Goal: Information Seeking & Learning: Learn about a topic

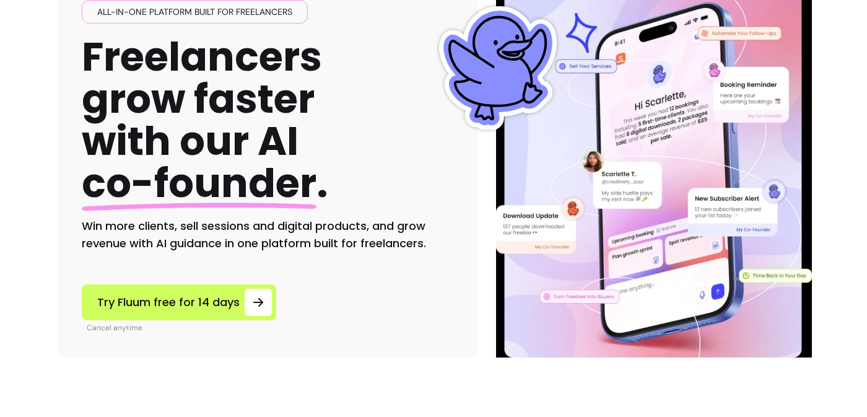
scroll to position [129, 0]
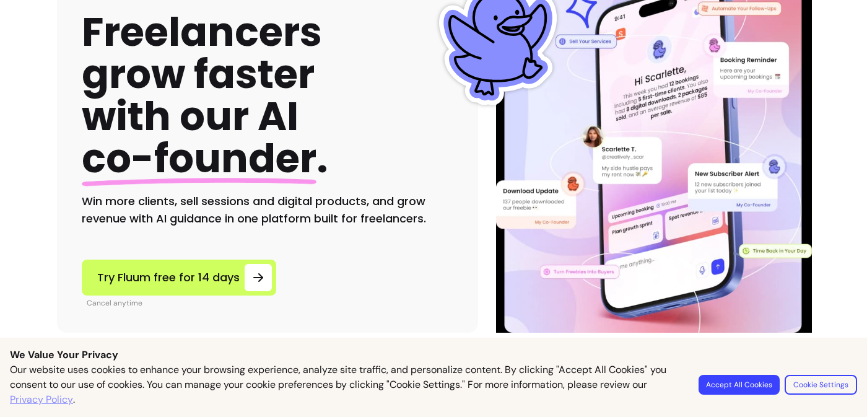
click at [766, 388] on button "Accept All Cookies" at bounding box center [739, 385] width 81 height 20
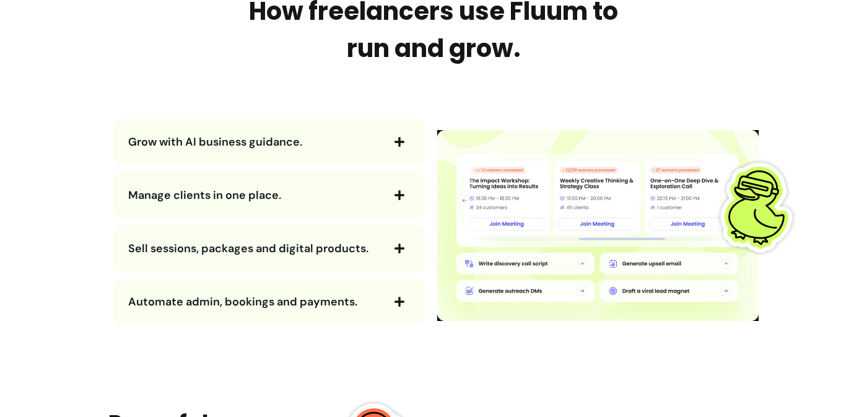
scroll to position [1349, 0]
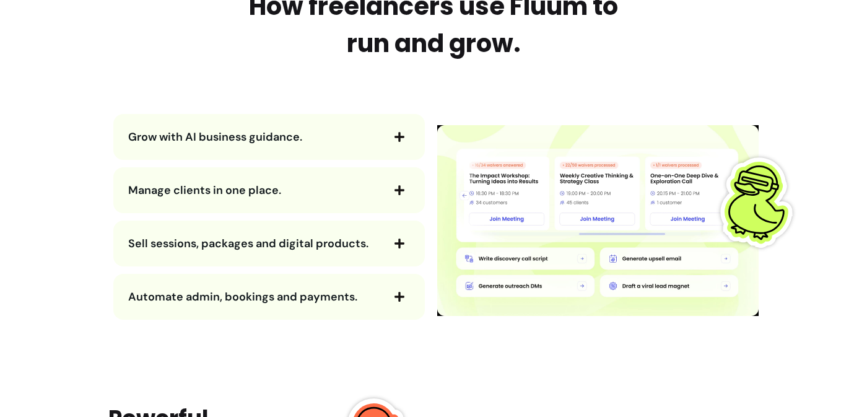
click at [401, 132] on icon "button" at bounding box center [399, 136] width 11 height 11
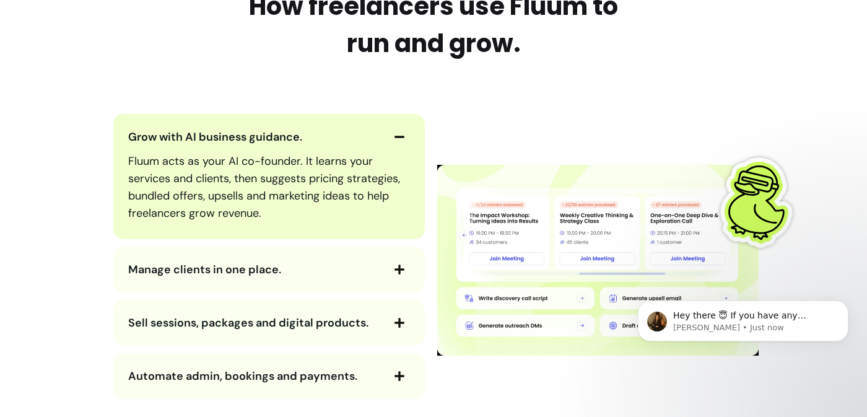
scroll to position [0, 0]
click at [401, 132] on icon "button" at bounding box center [399, 136] width 11 height 11
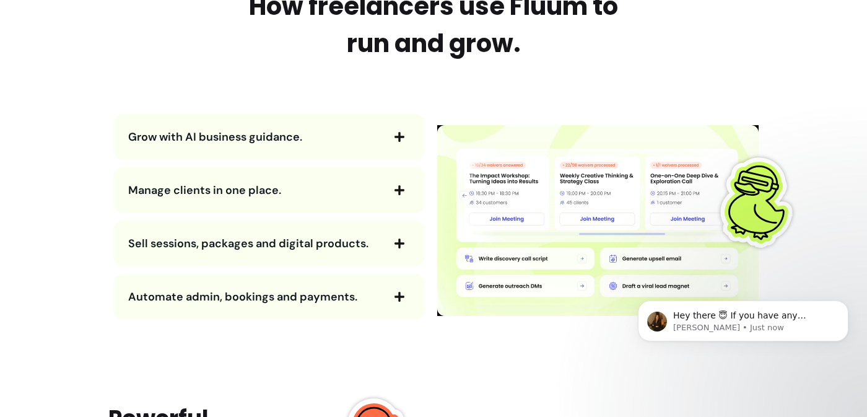
click at [395, 186] on icon "button" at bounding box center [399, 190] width 11 height 11
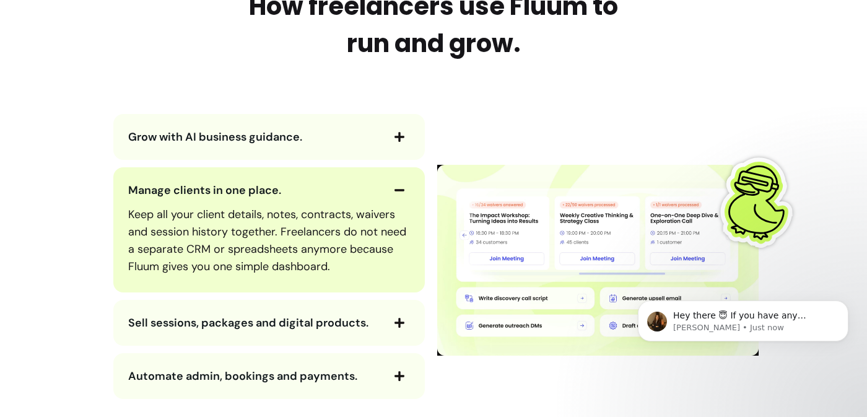
click at [395, 186] on icon "button" at bounding box center [399, 190] width 11 height 11
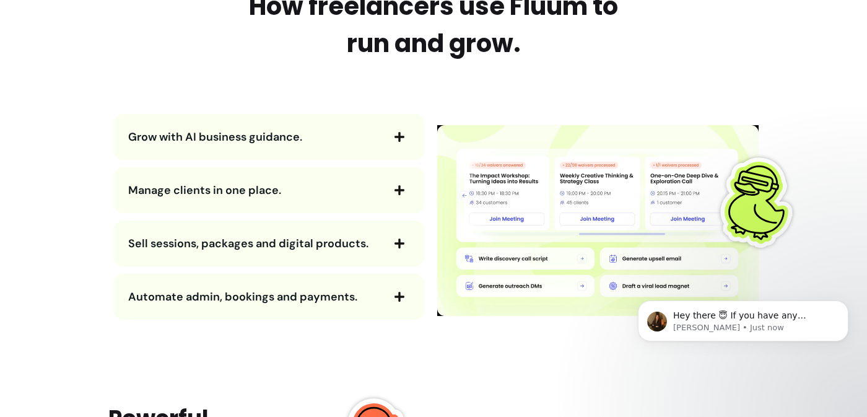
click at [392, 243] on span "button" at bounding box center [399, 243] width 21 height 21
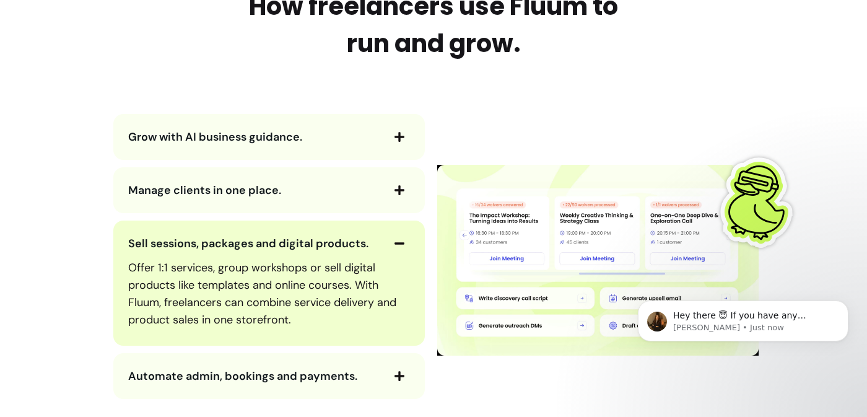
click at [392, 243] on span "button" at bounding box center [399, 243] width 21 height 21
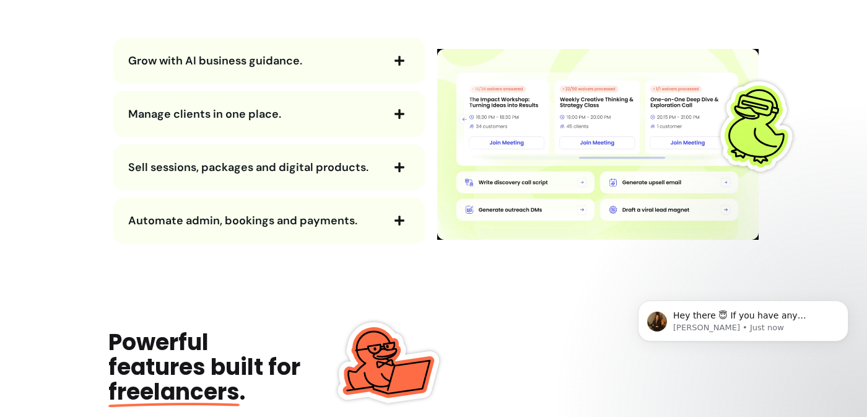
scroll to position [1502, 0]
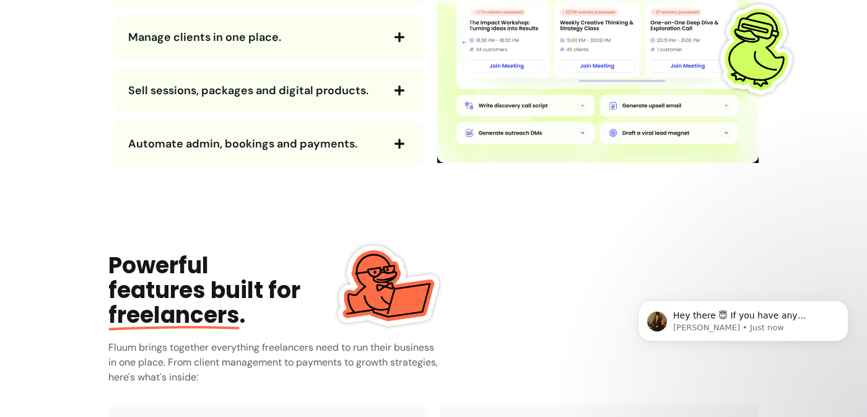
click at [383, 94] on button "Sell sessions, packages and digital products." at bounding box center [269, 90] width 282 height 21
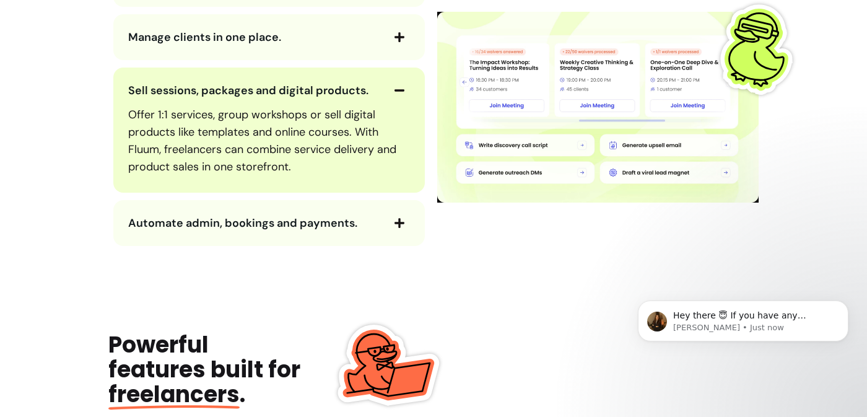
click at [383, 94] on button "Sell sessions, packages and digital products." at bounding box center [269, 90] width 282 height 21
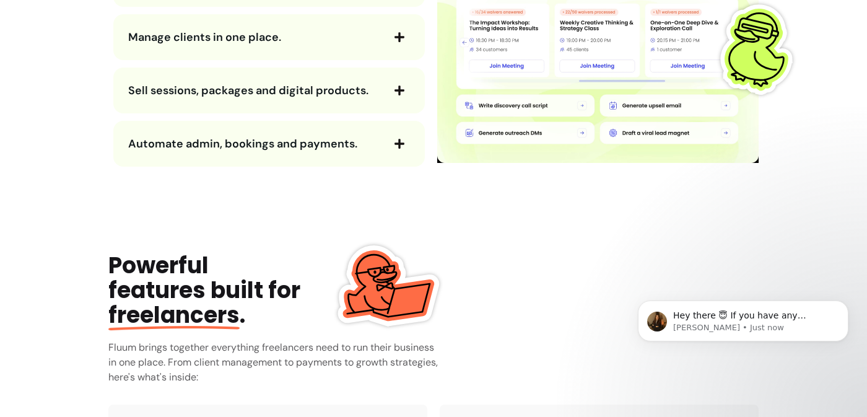
click at [383, 140] on button "Automate admin, bookings and payments." at bounding box center [269, 143] width 282 height 21
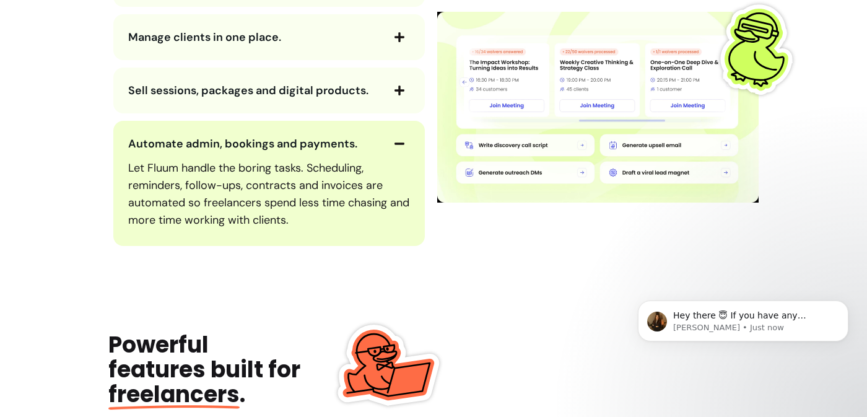
click at [383, 140] on button "Automate admin, bookings and payments." at bounding box center [269, 143] width 282 height 21
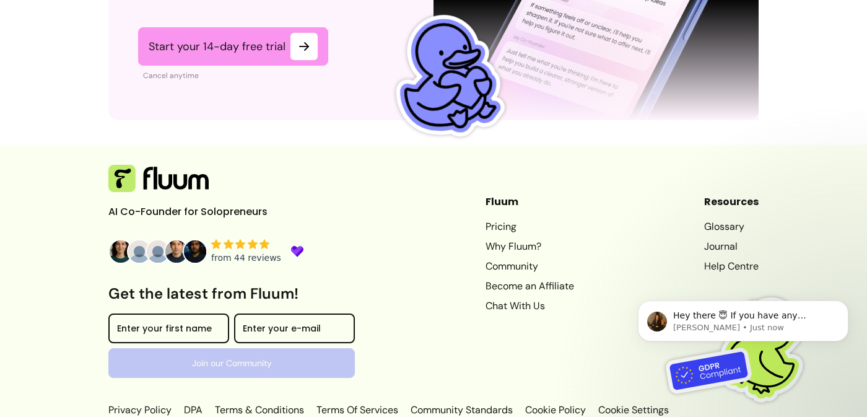
scroll to position [3244, 0]
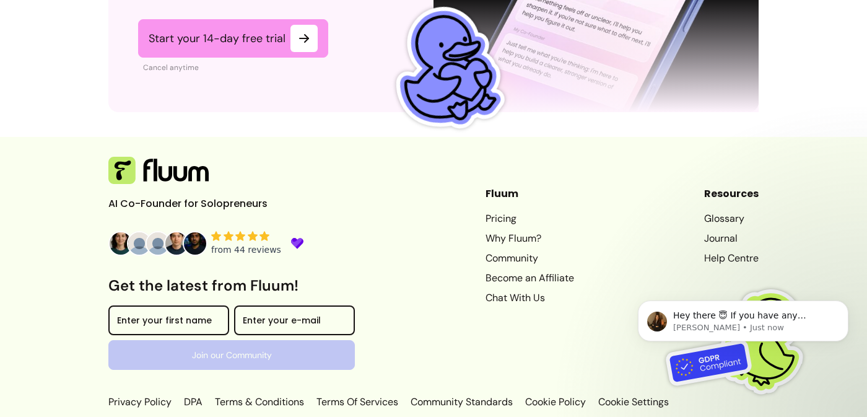
click at [496, 211] on link "Pricing" at bounding box center [530, 218] width 89 height 15
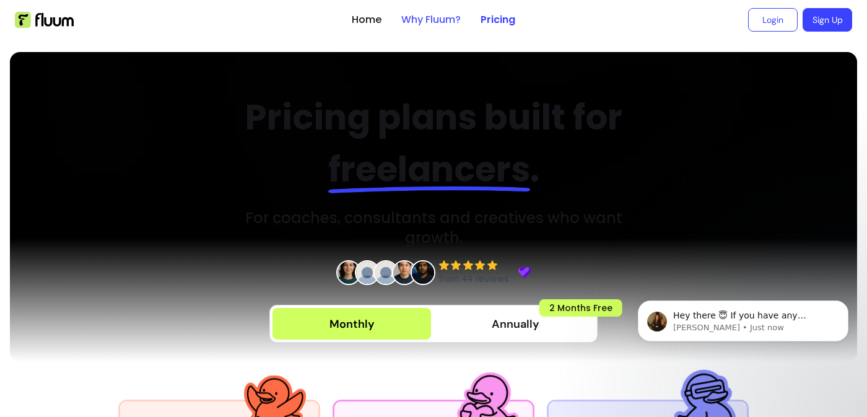
click at [442, 21] on link "Why Fluum?" at bounding box center [430, 19] width 59 height 15
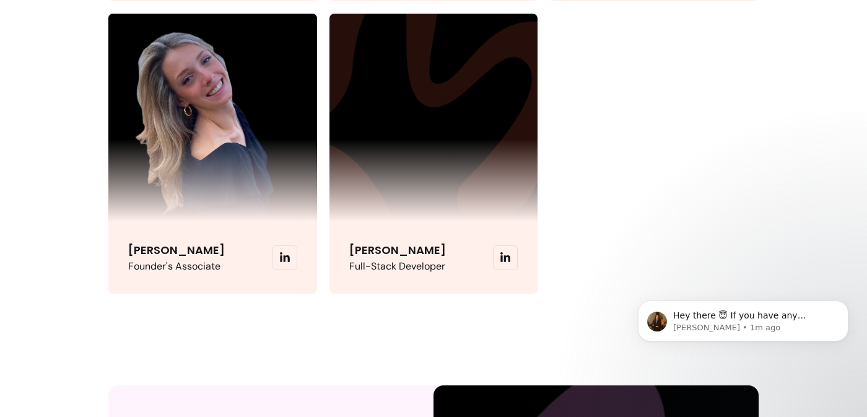
scroll to position [3848, 0]
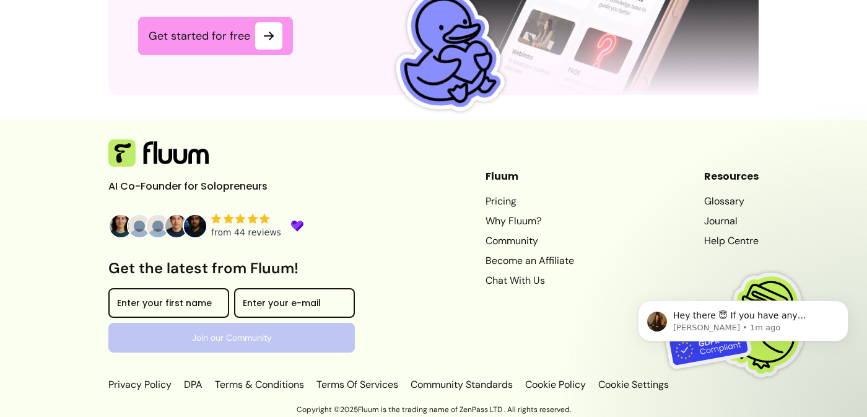
click at [504, 236] on link "Community" at bounding box center [530, 241] width 89 height 15
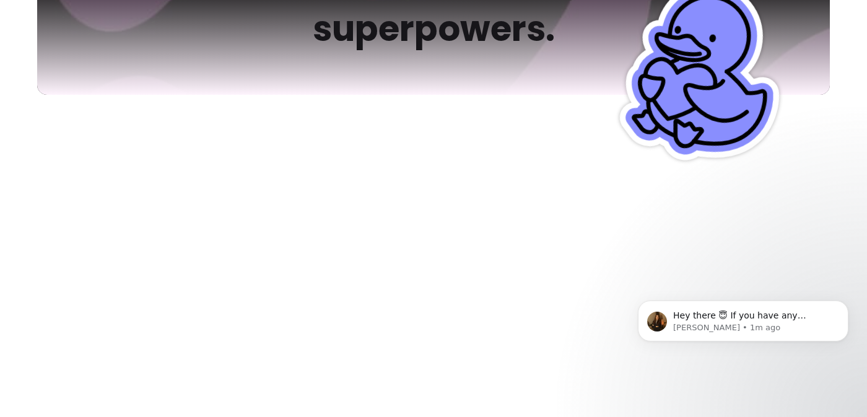
scroll to position [0, 0]
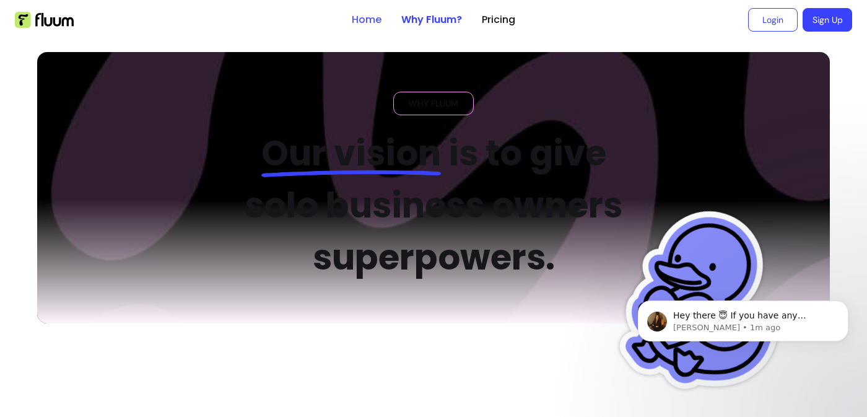
click at [368, 17] on link "Home" at bounding box center [367, 19] width 30 height 15
